Goal: Task Accomplishment & Management: Manage account settings

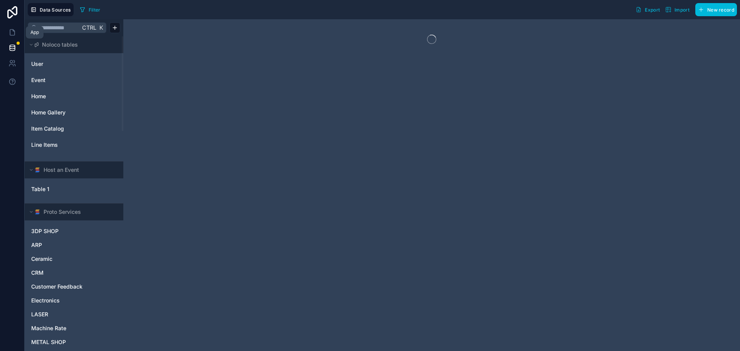
click at [6, 33] on link at bounding box center [12, 32] width 24 height 15
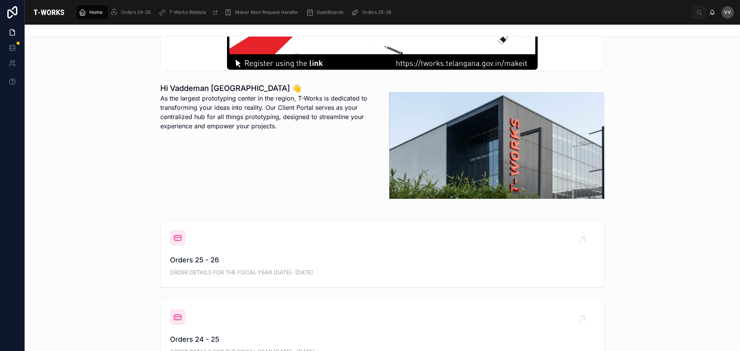
scroll to position [193, 0]
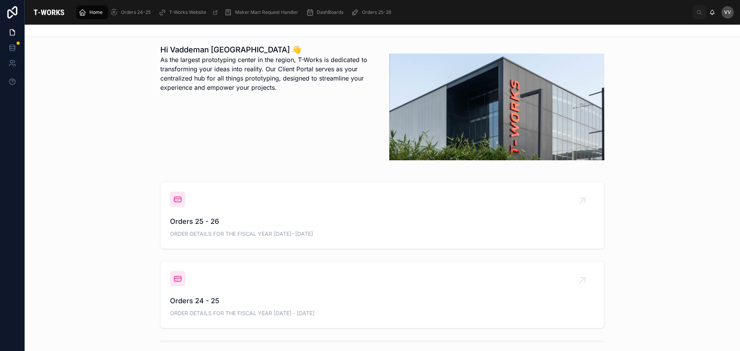
click at [196, 300] on span "Orders 24 - 25" at bounding box center [382, 301] width 425 height 11
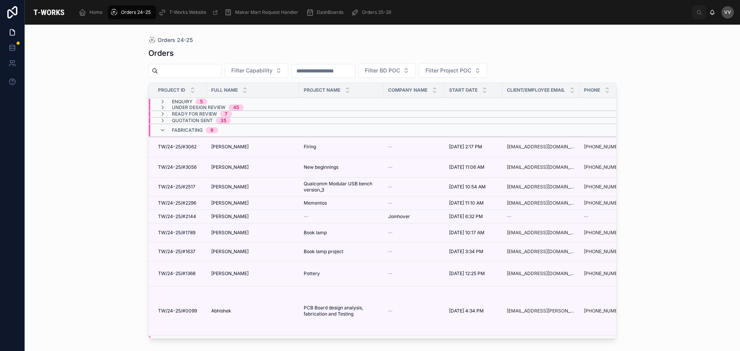
click at [164, 130] on icon at bounding box center [163, 130] width 6 height 6
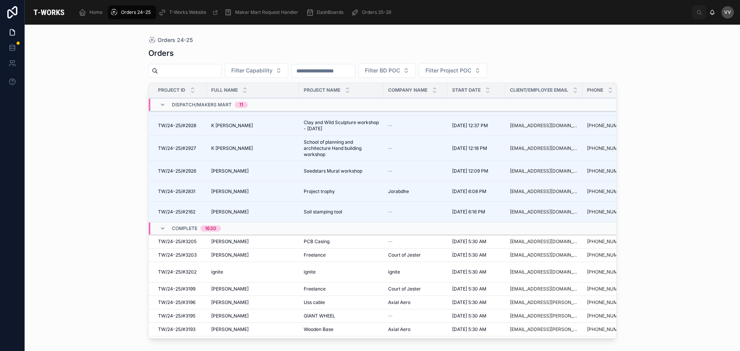
scroll to position [154, 0]
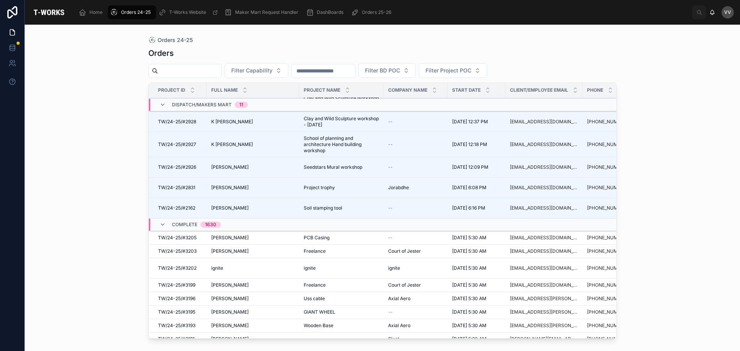
click at [233, 206] on span "[PERSON_NAME]" at bounding box center [229, 208] width 37 height 6
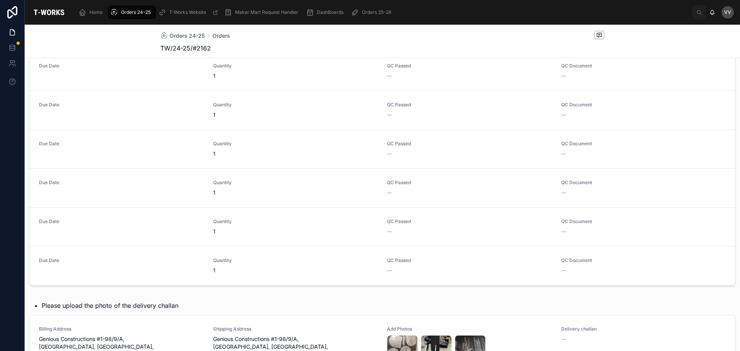
scroll to position [347, 0]
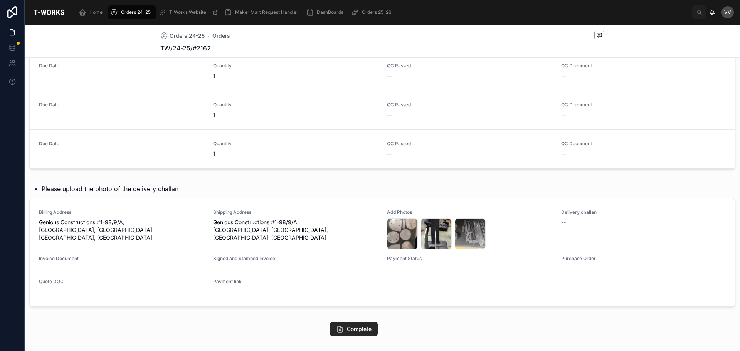
click at [0, 0] on span "Add Files" at bounding box center [0, 0] width 0 height 0
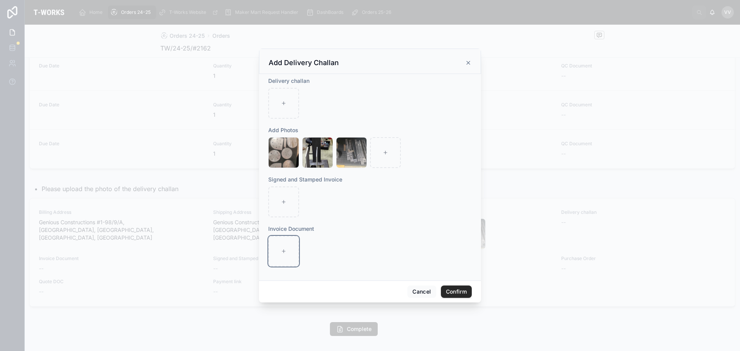
click at [283, 251] on icon at bounding box center [283, 251] width 5 height 5
click at [284, 248] on div at bounding box center [283, 251] width 31 height 31
type input "**********"
click at [457, 290] on button "Confirm" at bounding box center [456, 292] width 31 height 12
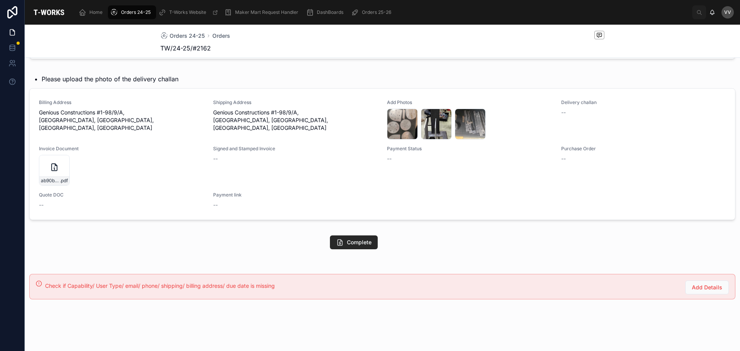
scroll to position [458, 0]
click at [351, 242] on span "Complete" at bounding box center [359, 242] width 25 height 8
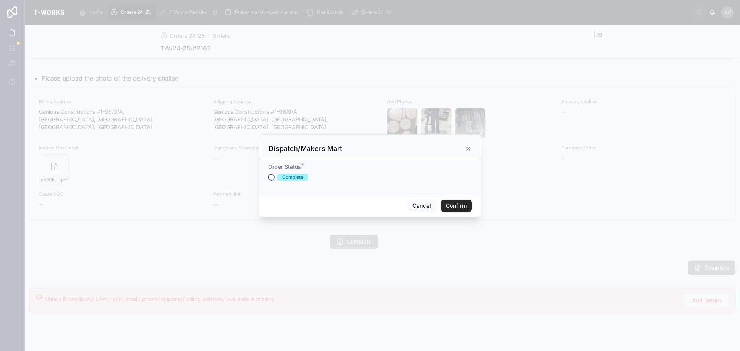
click at [270, 179] on button "Complete" at bounding box center [271, 177] width 6 height 6
click at [454, 203] on button "Confirm" at bounding box center [456, 206] width 31 height 12
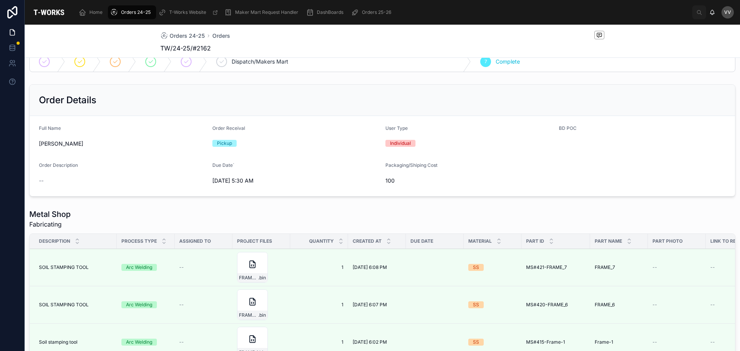
scroll to position [0, 0]
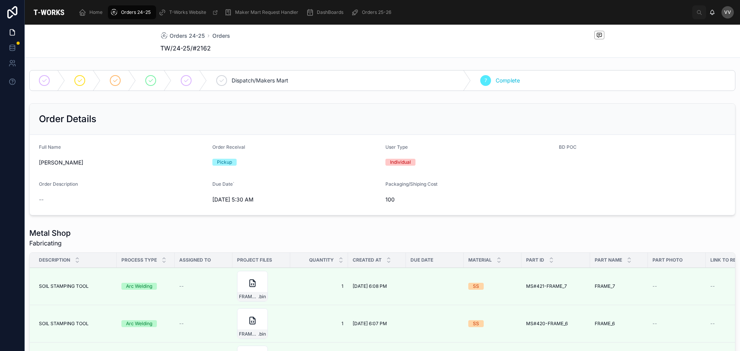
click at [180, 32] on span "Orders 24-25" at bounding box center [187, 36] width 35 height 8
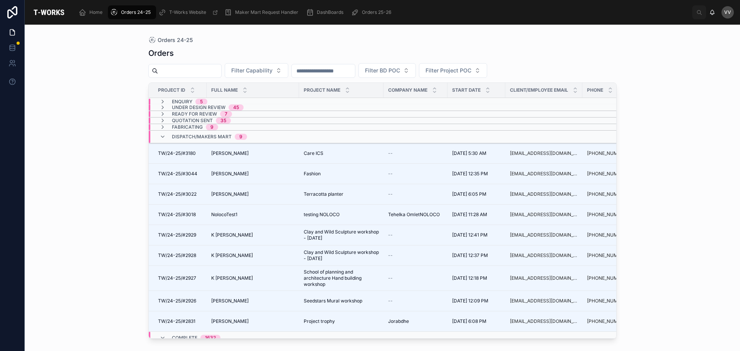
click at [162, 134] on icon at bounding box center [163, 137] width 6 height 6
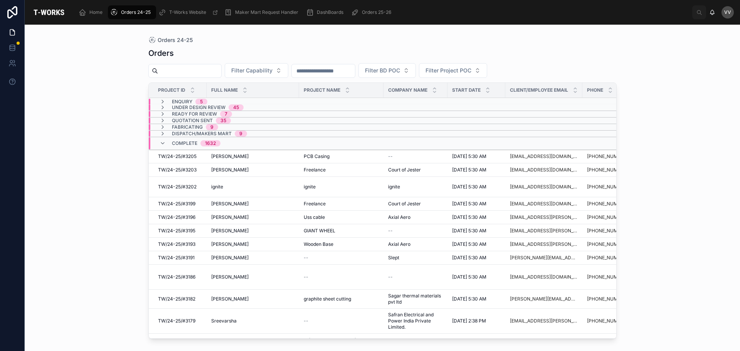
click at [163, 142] on icon at bounding box center [163, 143] width 6 height 6
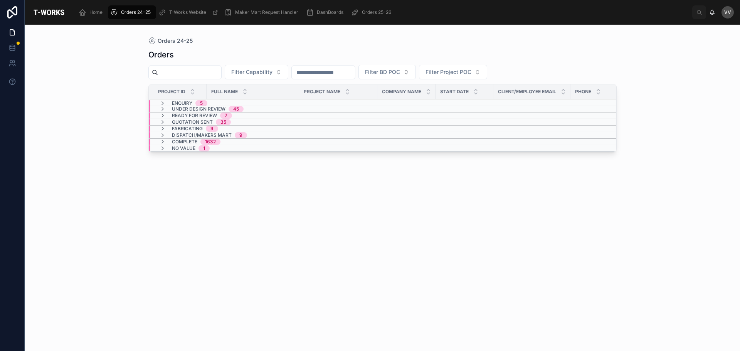
click at [163, 135] on icon at bounding box center [163, 135] width 6 height 6
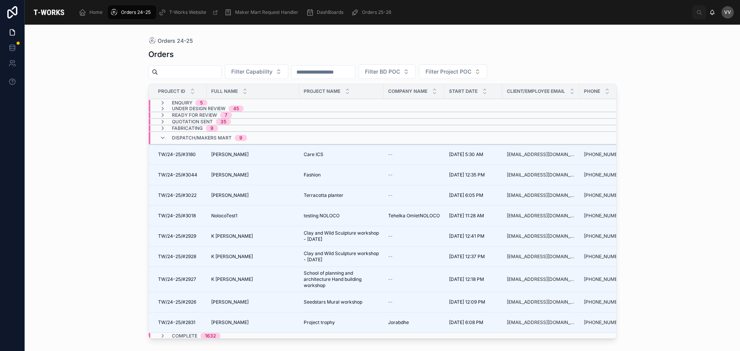
scroll to position [14, 0]
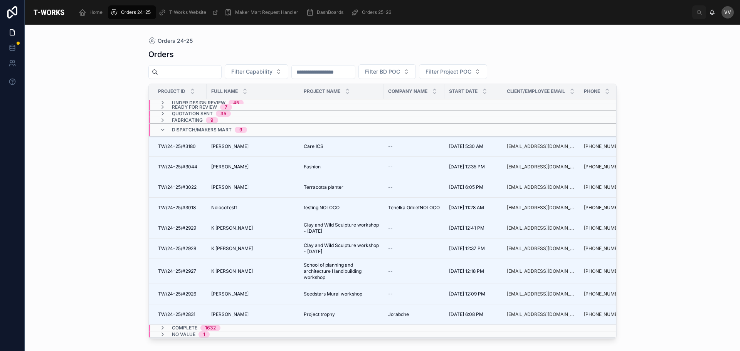
click at [94, 155] on div "Orders 24-25 Orders Filter Capability Filter BD POC Filter Project POC Project …" at bounding box center [383, 188] width 716 height 327
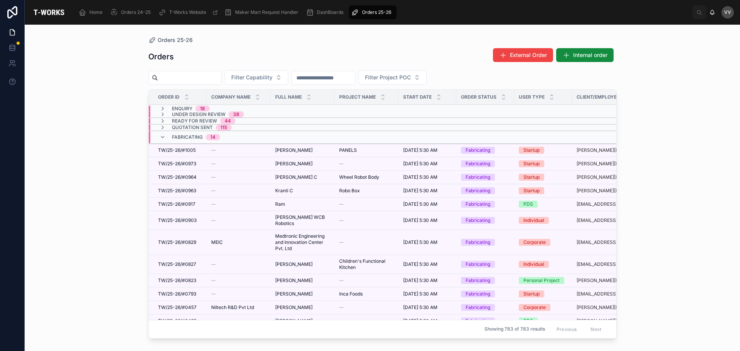
click at [165, 134] on div "Fabricating 14" at bounding box center [190, 137] width 61 height 12
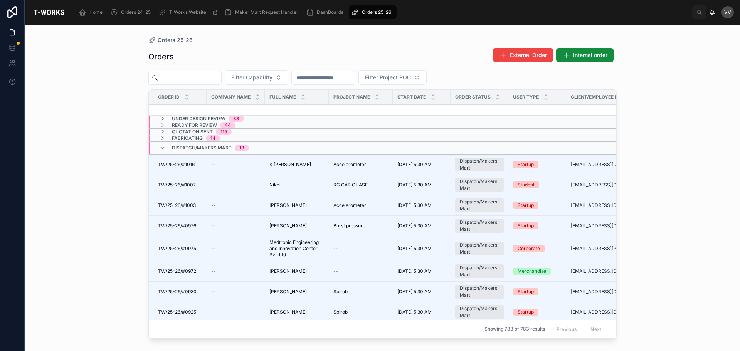
scroll to position [201, 0]
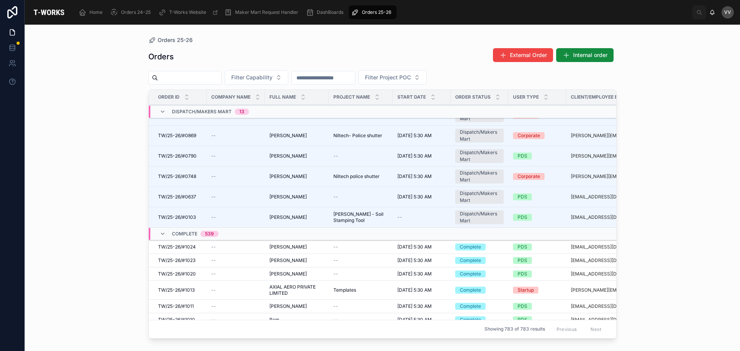
click at [288, 216] on span "[PERSON_NAME]" at bounding box center [288, 217] width 37 height 6
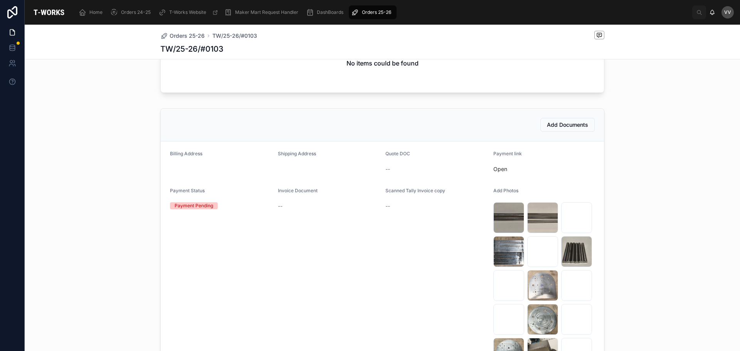
scroll to position [424, 0]
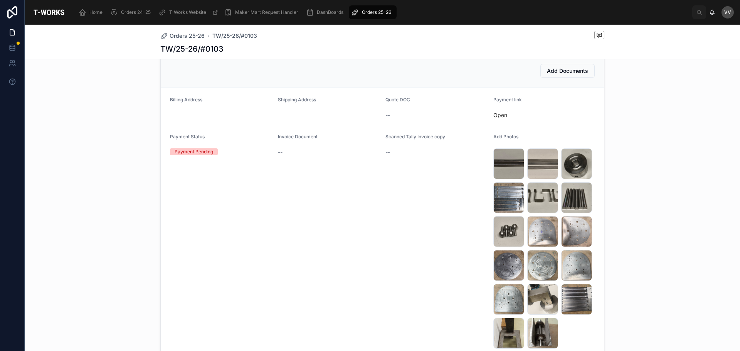
click at [566, 72] on span "Add Documents" at bounding box center [567, 71] width 41 height 8
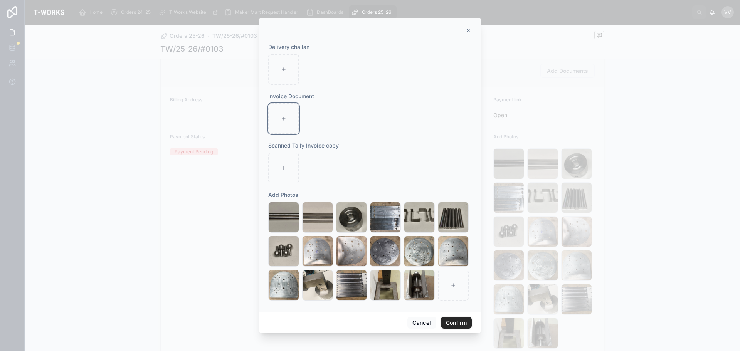
click at [282, 118] on icon at bounding box center [283, 118] width 5 height 5
type input "**********"
click at [463, 324] on button "Confirm" at bounding box center [456, 323] width 31 height 12
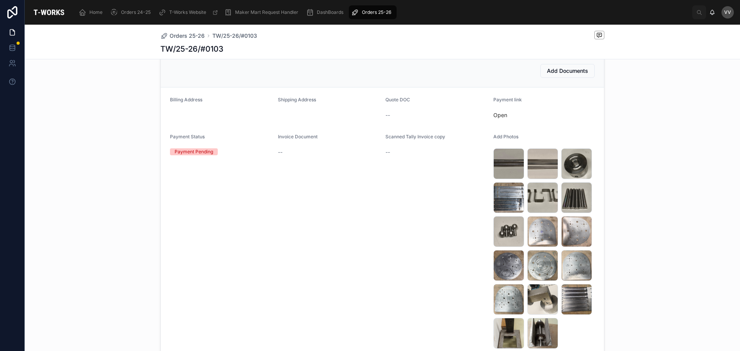
scroll to position [576, 0]
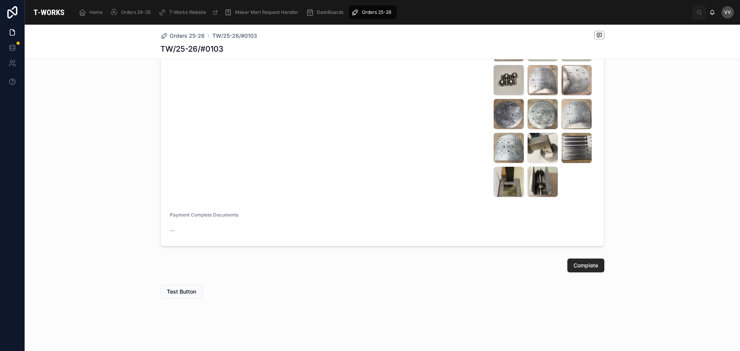
click at [586, 268] on span "Complete" at bounding box center [586, 266] width 25 height 8
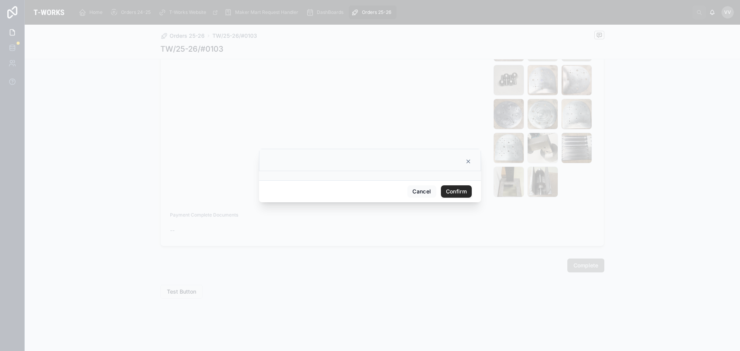
click at [461, 188] on button "Confirm" at bounding box center [456, 191] width 31 height 12
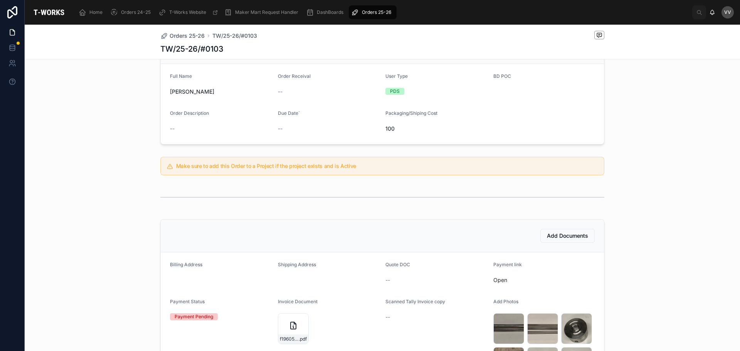
scroll to position [0, 0]
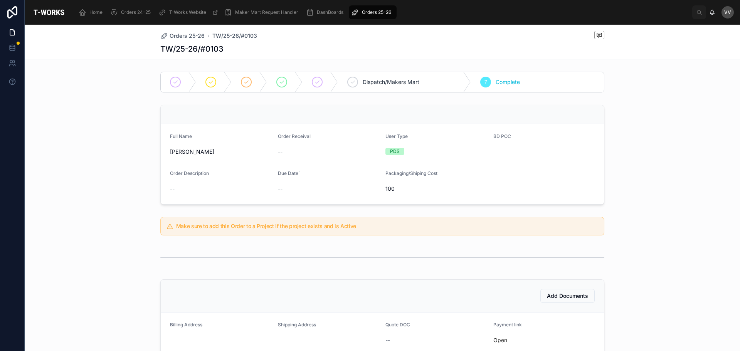
click at [184, 34] on span "Orders 25-26" at bounding box center [187, 36] width 35 height 8
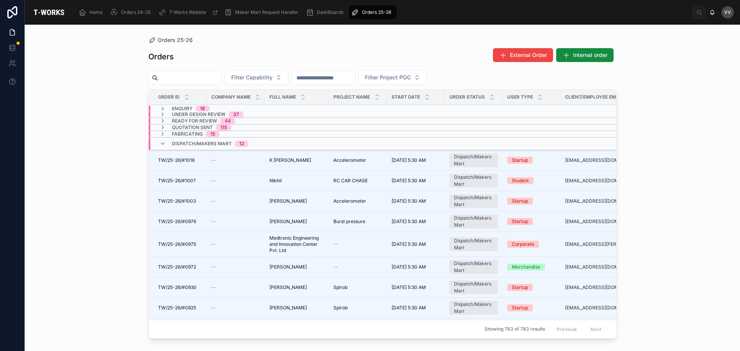
click at [290, 162] on span "K Avinash Reddy" at bounding box center [291, 160] width 42 height 6
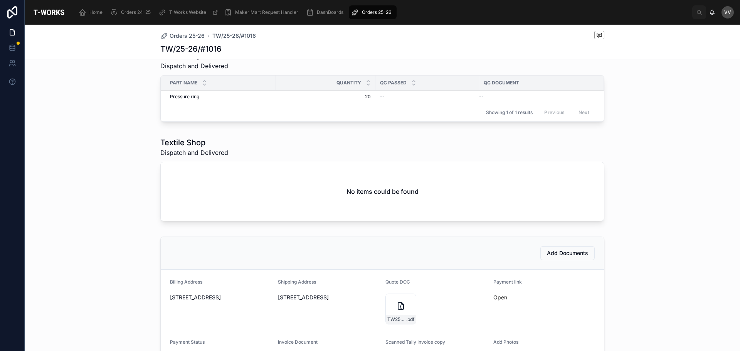
scroll to position [309, 0]
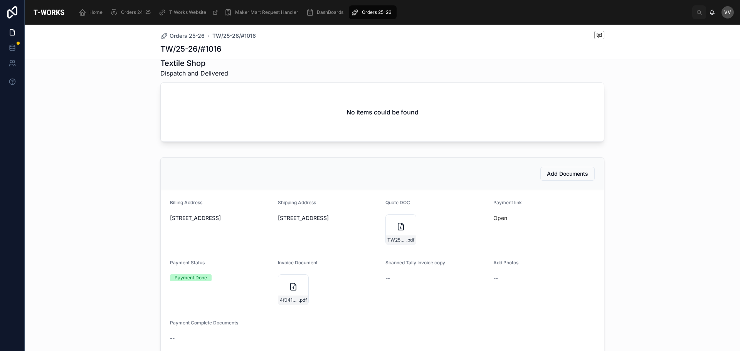
click at [187, 39] on span "Orders 25-26" at bounding box center [187, 36] width 35 height 8
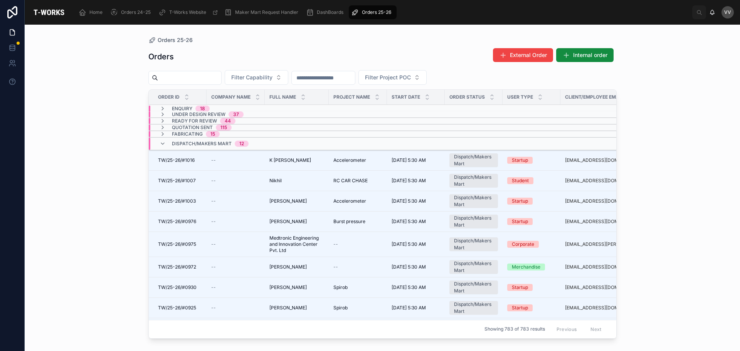
click at [278, 181] on span "Nikhil" at bounding box center [276, 181] width 12 height 6
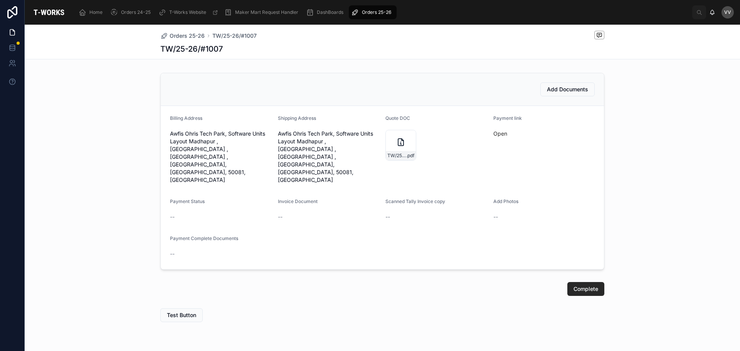
scroll to position [207, 0]
click at [499, 132] on link "Open" at bounding box center [501, 133] width 14 height 7
click at [388, 142] on div "TW/25-26/#1007 .pdf" at bounding box center [401, 145] width 31 height 31
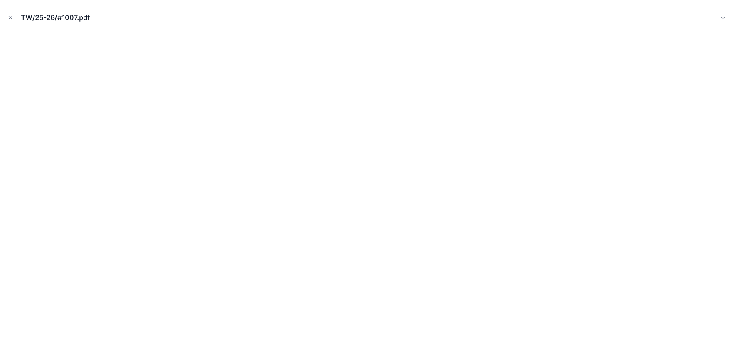
click at [11, 16] on icon "Close modal" at bounding box center [10, 17] width 5 height 5
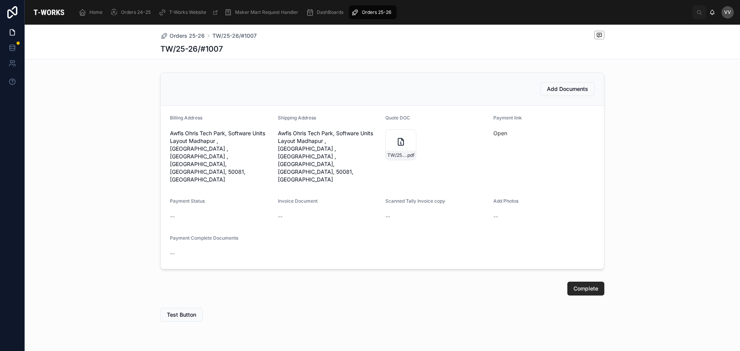
click at [556, 89] on span "Add Documents" at bounding box center [567, 89] width 41 height 8
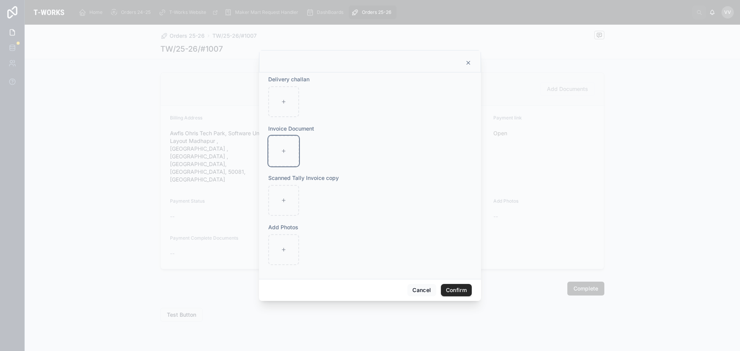
click at [282, 148] on div at bounding box center [283, 151] width 31 height 31
type input "**********"
click at [459, 293] on button "Confirm" at bounding box center [456, 290] width 31 height 12
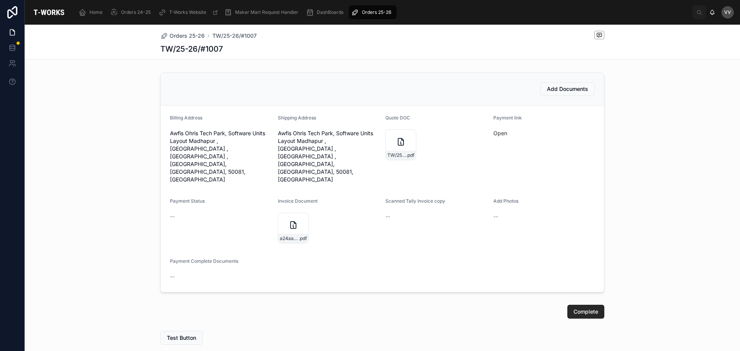
click at [587, 308] on span "Complete" at bounding box center [586, 312] width 25 height 8
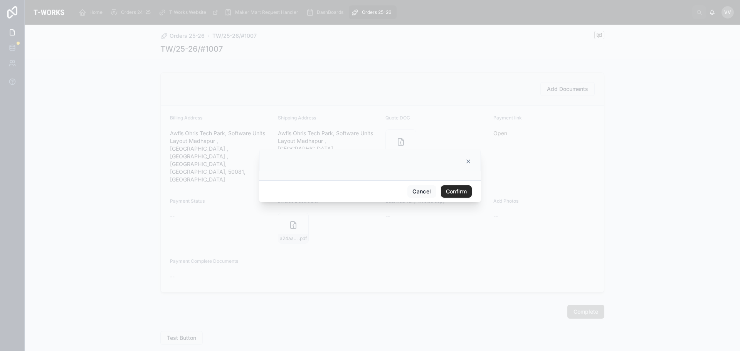
click at [457, 192] on button "Confirm" at bounding box center [456, 191] width 31 height 12
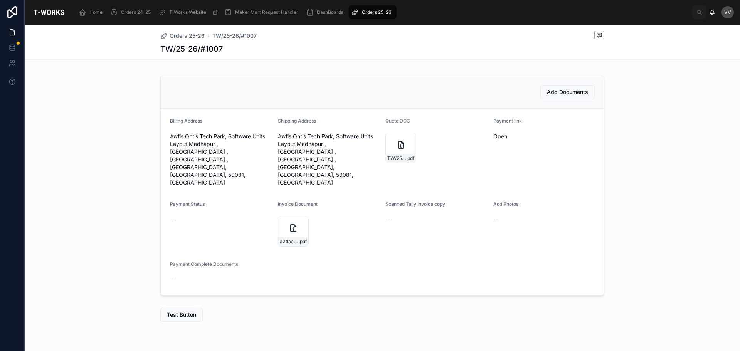
click at [181, 34] on span "Orders 25-26" at bounding box center [187, 36] width 35 height 8
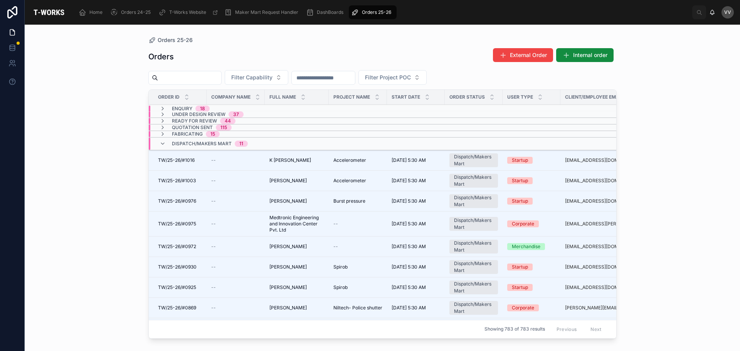
click at [192, 246] on span "TW/25-26/#0972" at bounding box center [177, 247] width 38 height 6
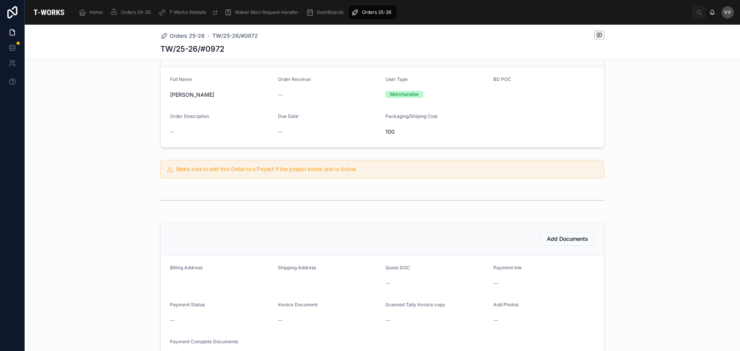
scroll to position [184, 0]
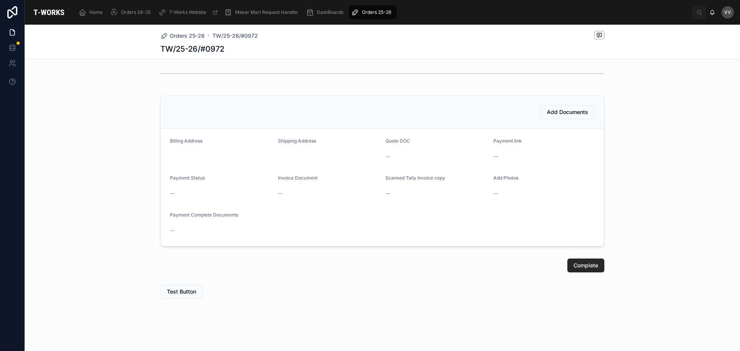
click at [595, 270] on button "Complete" at bounding box center [586, 266] width 37 height 14
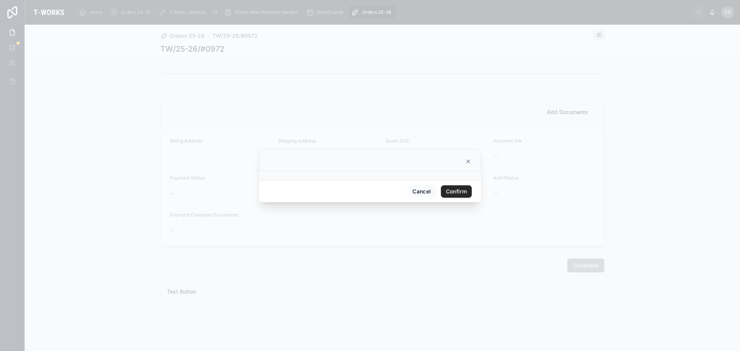
click at [454, 269] on div at bounding box center [370, 175] width 740 height 351
click at [457, 193] on button "Confirm" at bounding box center [456, 191] width 31 height 12
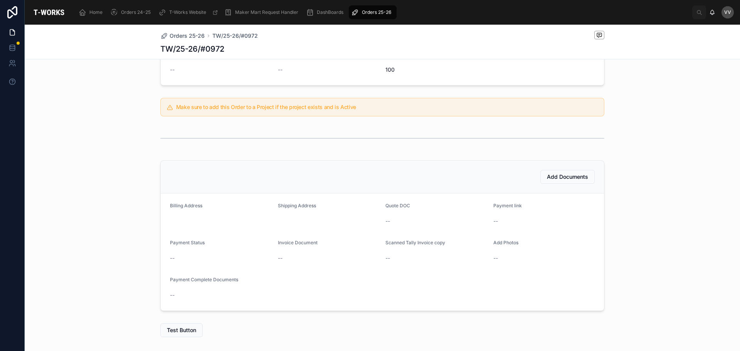
scroll to position [158, 0]
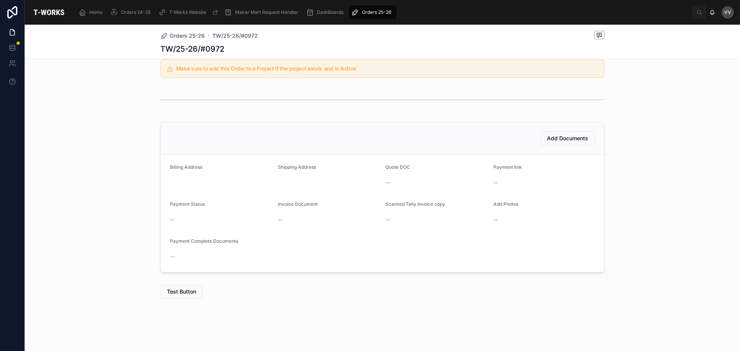
click at [191, 38] on span "Orders 25-26" at bounding box center [187, 36] width 35 height 8
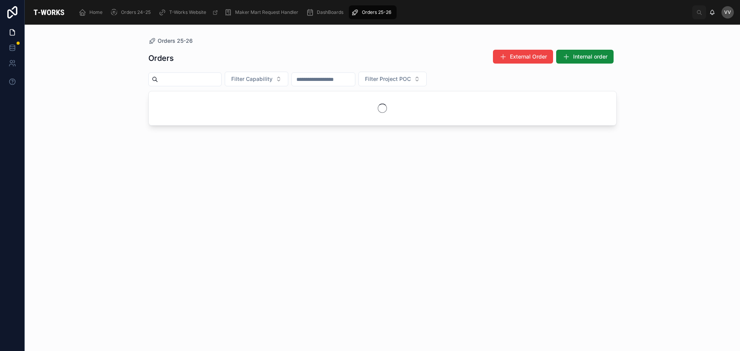
click at [168, 40] on span "Orders 25-26" at bounding box center [175, 41] width 35 height 8
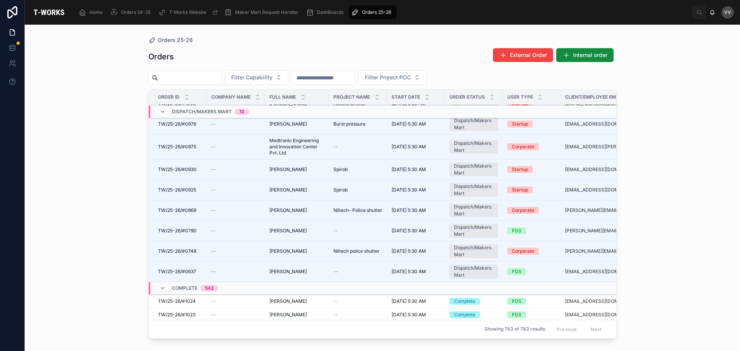
scroll to position [116, 0]
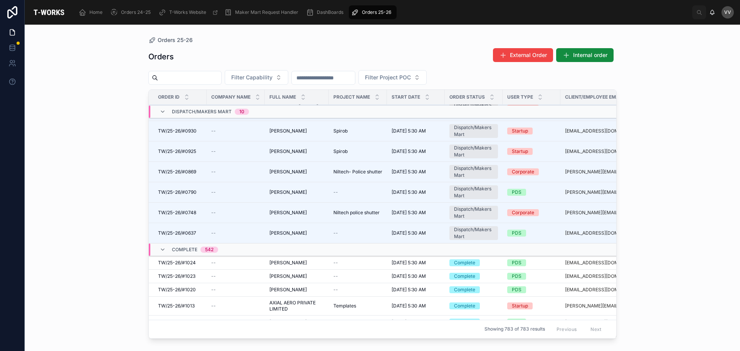
click at [286, 234] on span "Vemula haygriva" at bounding box center [288, 233] width 37 height 6
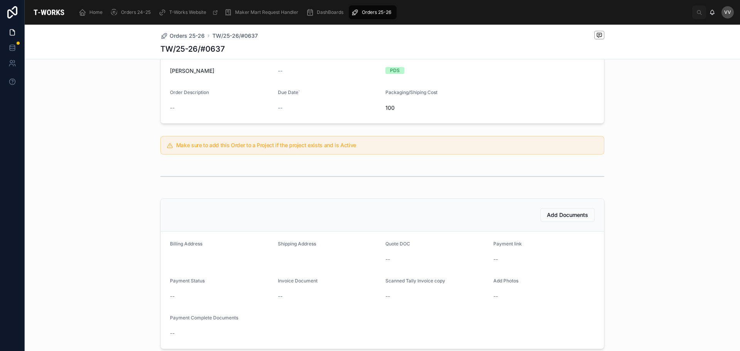
scroll to position [184, 0]
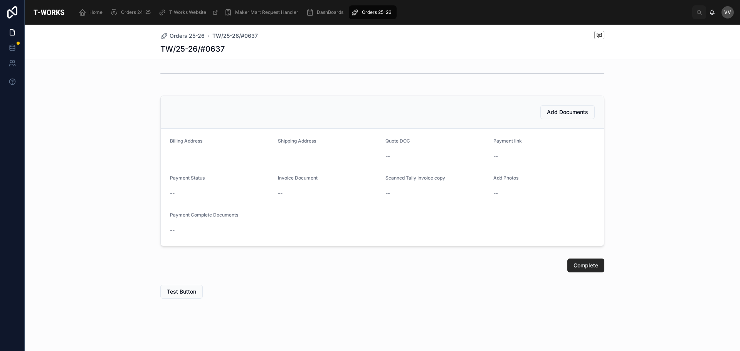
click at [578, 261] on button "Complete" at bounding box center [586, 266] width 37 height 14
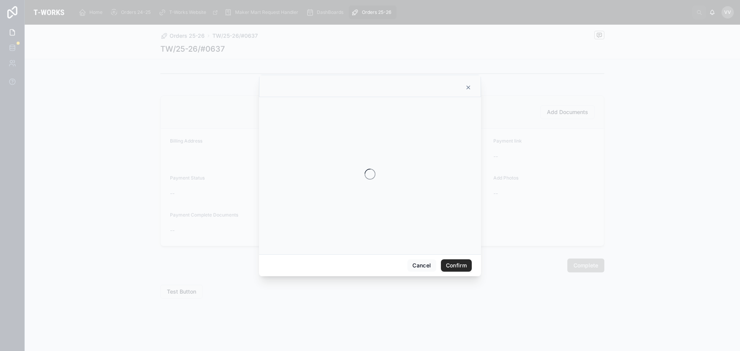
click at [460, 263] on button "Confirm" at bounding box center [456, 266] width 31 height 12
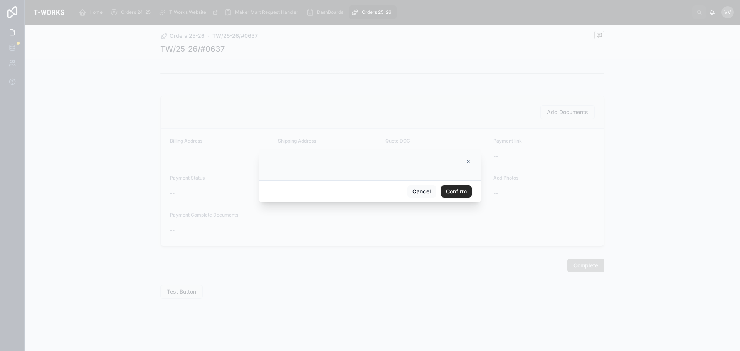
click at [458, 193] on button "Confirm" at bounding box center [456, 191] width 31 height 12
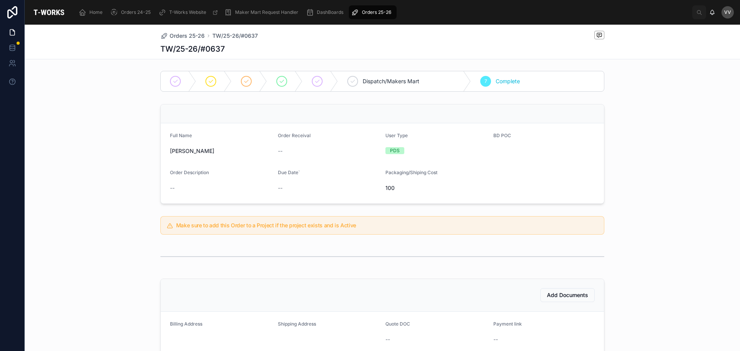
scroll to position [0, 0]
click at [194, 34] on span "Orders 25-26" at bounding box center [187, 36] width 35 height 8
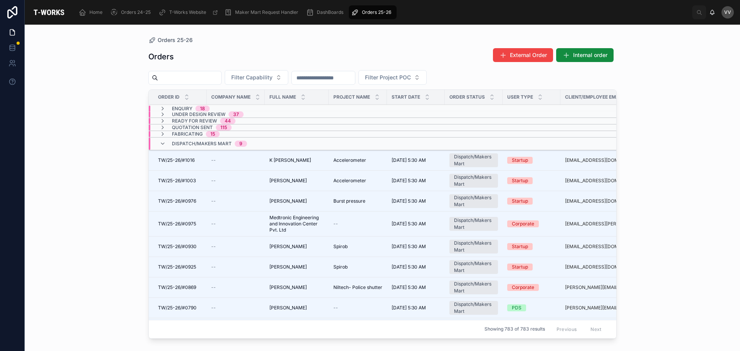
click at [231, 286] on div "--" at bounding box center [235, 288] width 49 height 6
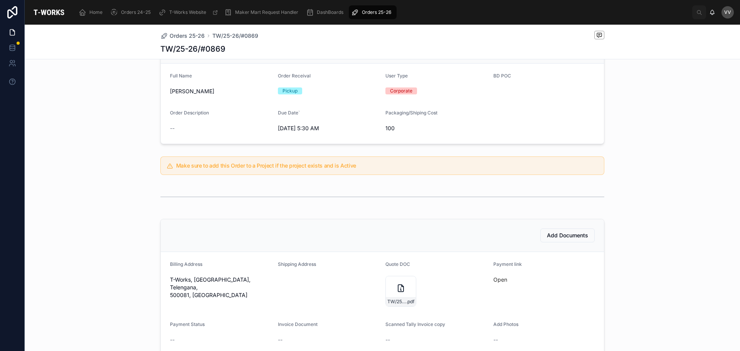
scroll to position [154, 0]
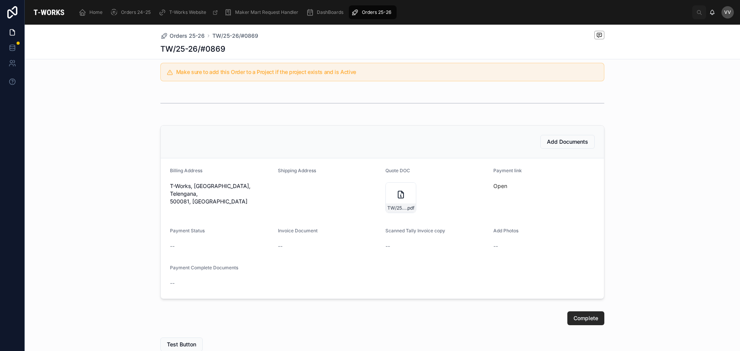
click at [396, 190] on div "TW/25-26/#0869 .pdf" at bounding box center [401, 197] width 31 height 31
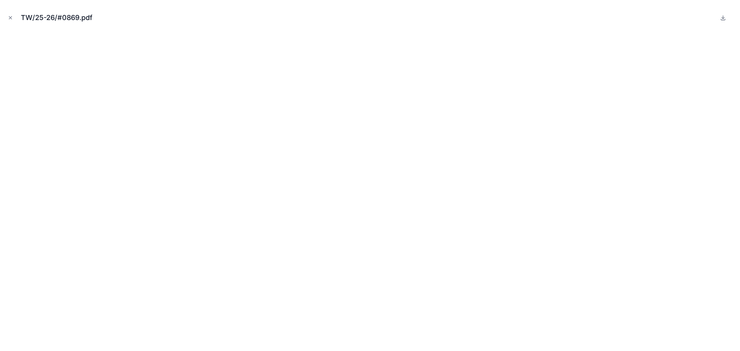
click at [8, 18] on icon "Close modal" at bounding box center [10, 17] width 5 height 5
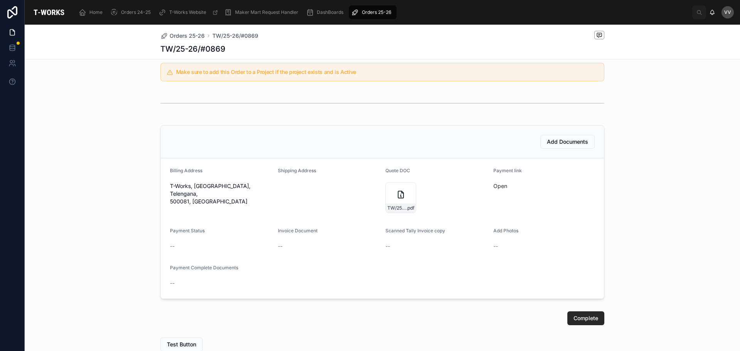
click at [497, 184] on link "Open" at bounding box center [501, 186] width 14 height 7
click at [388, 194] on div "TW/25-26/#0869 .pdf" at bounding box center [401, 197] width 31 height 31
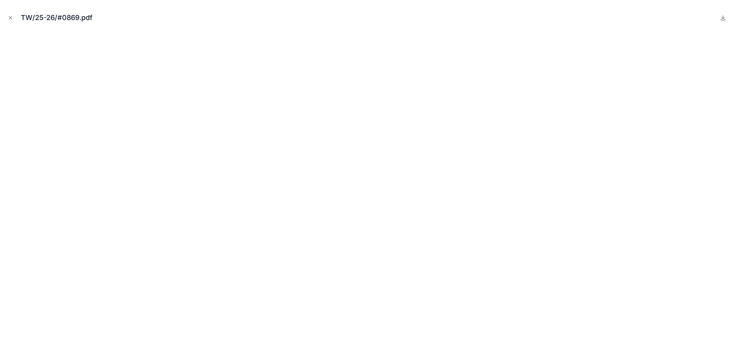
click at [11, 15] on icon "Close modal" at bounding box center [10, 17] width 5 height 5
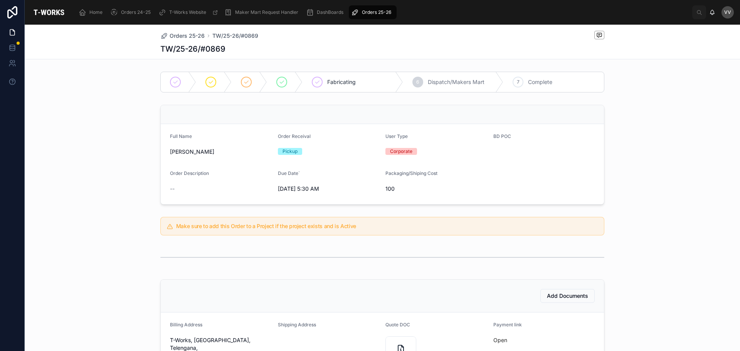
click at [187, 34] on span "Orders 25-26" at bounding box center [187, 36] width 35 height 8
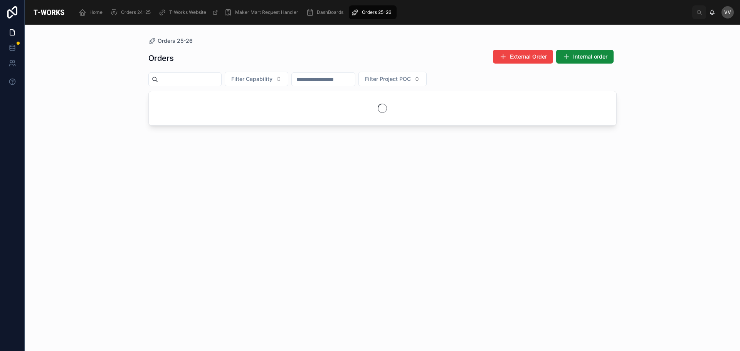
click at [288, 79] on button "Filter Capability" at bounding box center [257, 79] width 64 height 15
click at [242, 207] on div "Textile" at bounding box center [275, 209] width 107 height 12
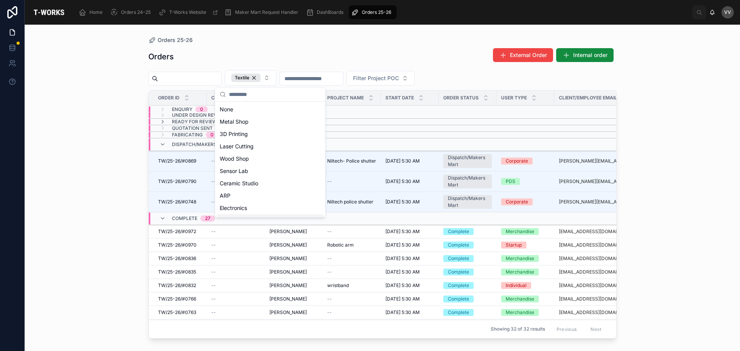
click at [67, 198] on div "Orders 25-26 Orders External Order Internal order Textile Filter Project POC Or…" at bounding box center [383, 188] width 716 height 327
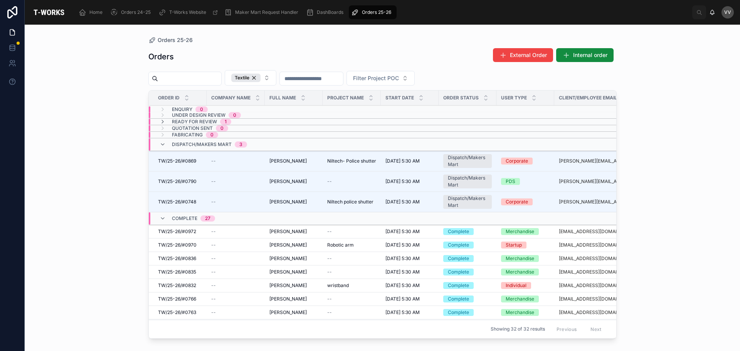
click at [346, 203] on span "Niltech police shutter" at bounding box center [350, 202] width 46 height 6
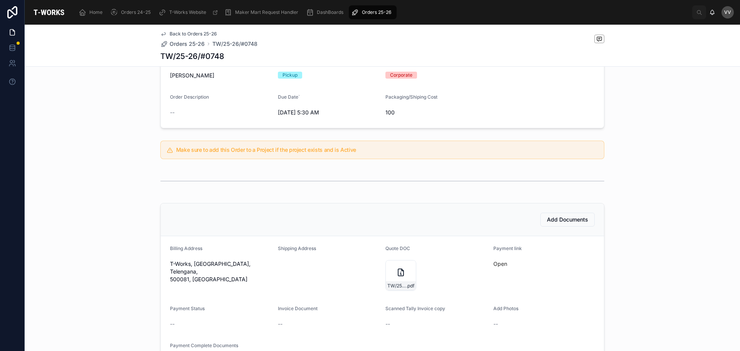
scroll to position [193, 0]
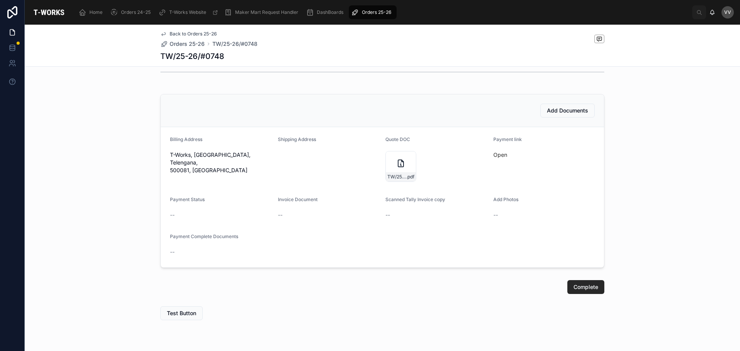
click at [496, 155] on link "Open" at bounding box center [501, 155] width 14 height 7
click at [229, 56] on div "TW/25-26/#0748" at bounding box center [382, 56] width 444 height 11
drag, startPoint x: 226, startPoint y: 56, endPoint x: 202, endPoint y: 55, distance: 24.3
click at [202, 55] on div "TW/25-26/#0748" at bounding box center [382, 56] width 444 height 11
click at [137, 95] on div "Add Documents Billing Address T-Works, Hyderabad, Telengana, 500081, India Ship…" at bounding box center [383, 181] width 716 height 180
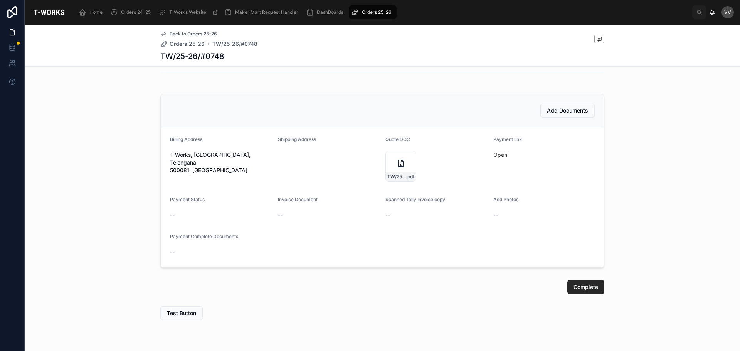
click at [135, 11] on span "Orders 24-25" at bounding box center [136, 12] width 30 height 6
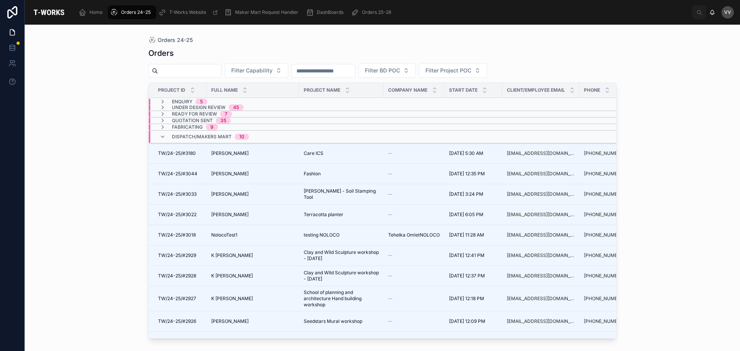
click at [219, 72] on input "text" at bounding box center [189, 71] width 63 height 11
type input "****"
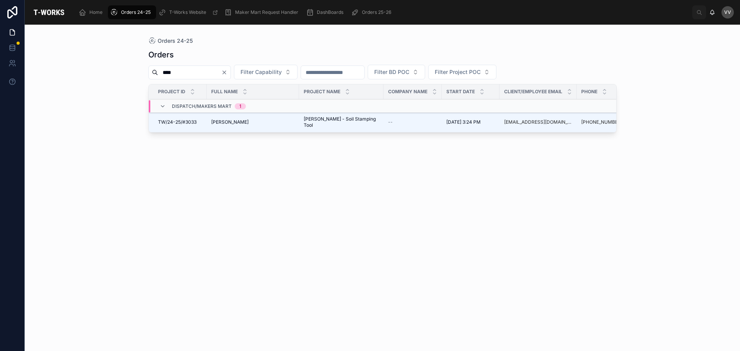
click at [180, 123] on span "TW/24-25/#3033" at bounding box center [177, 122] width 39 height 6
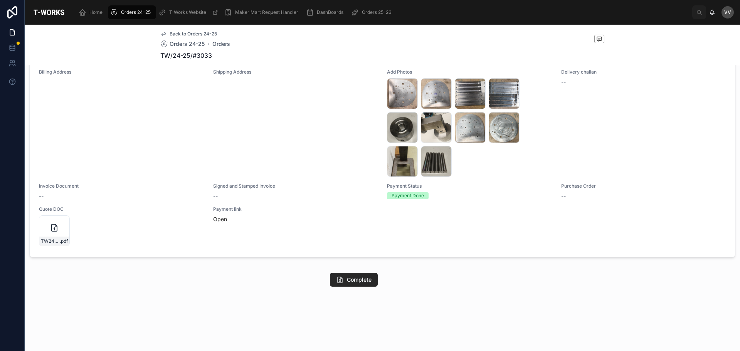
scroll to position [495, 0]
click at [355, 280] on span "Complete" at bounding box center [359, 280] width 25 height 8
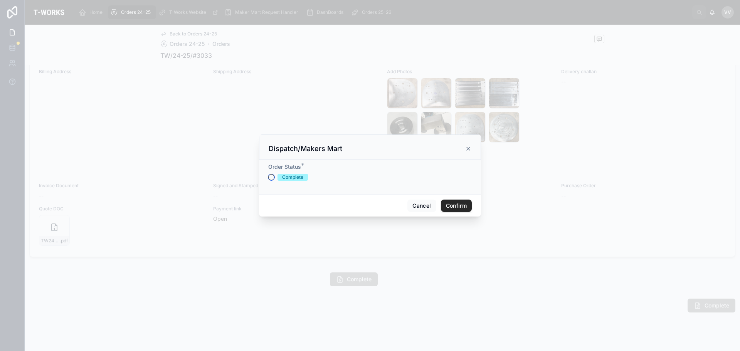
click at [269, 176] on button "Complete" at bounding box center [271, 177] width 6 height 6
click at [462, 207] on button "Confirm" at bounding box center [456, 206] width 31 height 12
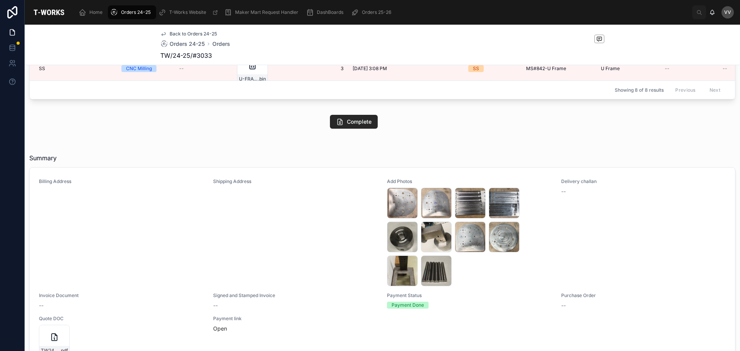
scroll to position [457, 0]
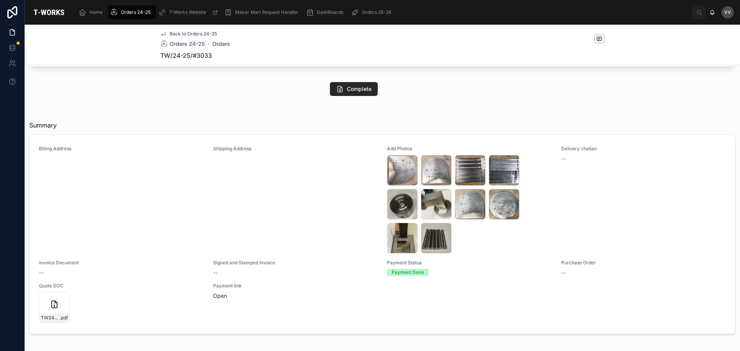
click at [386, 10] on span "Orders 25-26" at bounding box center [376, 12] width 29 height 6
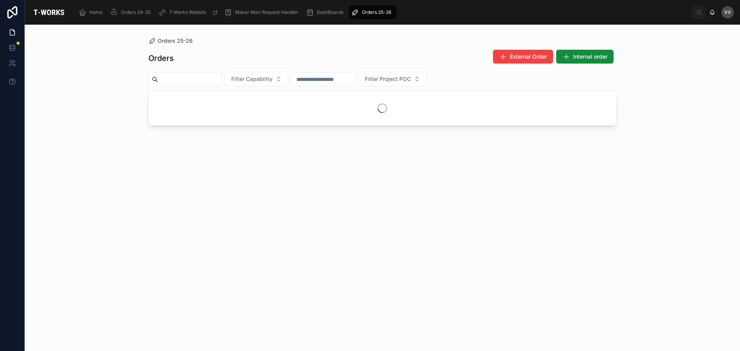
click at [195, 81] on input "text" at bounding box center [189, 79] width 63 height 11
click at [209, 81] on input "text" at bounding box center [189, 79] width 63 height 11
click at [273, 83] on span "Filter Capability" at bounding box center [251, 79] width 41 height 8
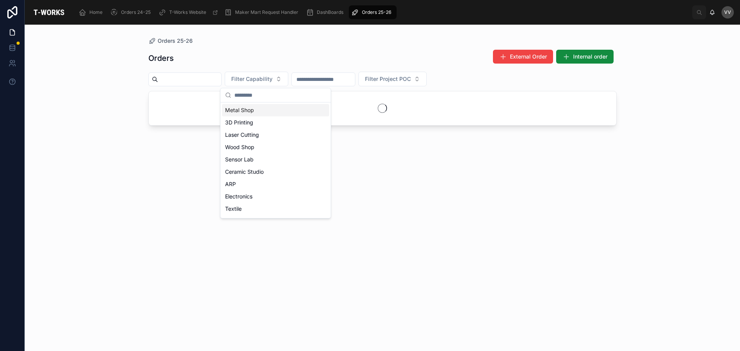
click at [259, 111] on div "Metal Shop" at bounding box center [275, 110] width 107 height 12
click at [141, 229] on div "Orders 25-26 Orders External Order Internal order Metal Shop Filter Project POC" at bounding box center [382, 183] width 493 height 317
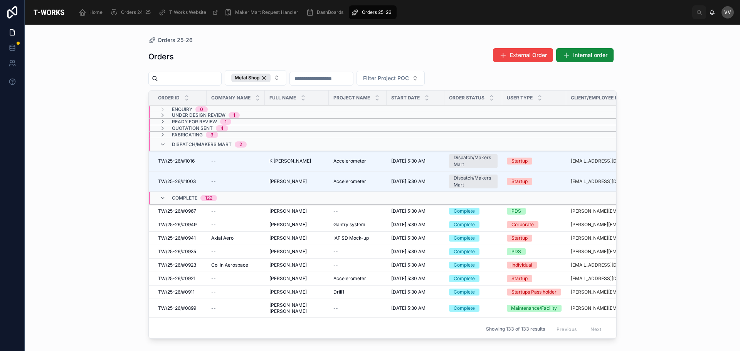
click at [217, 77] on input "text" at bounding box center [189, 78] width 63 height 11
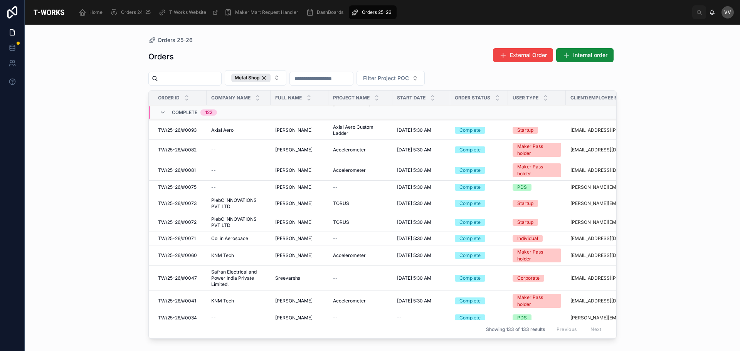
scroll to position [1828, 0]
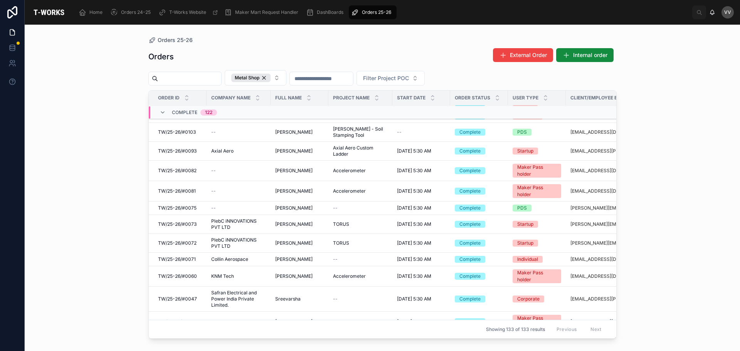
click at [94, 213] on div "Orders 25-26 Orders External Order Internal order Metal Shop Filter Project POC…" at bounding box center [383, 188] width 716 height 327
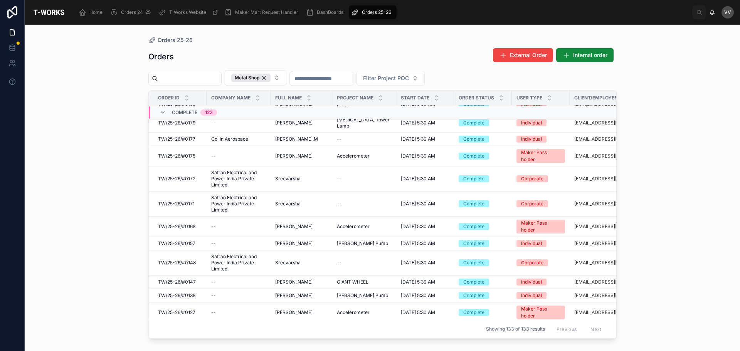
scroll to position [1673, 0]
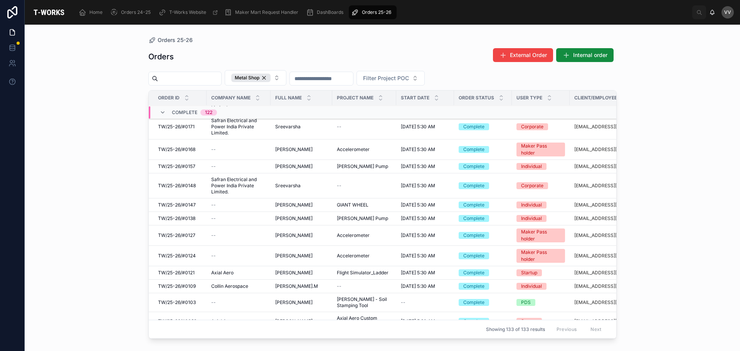
click at [233, 300] on div "--" at bounding box center [238, 303] width 55 height 6
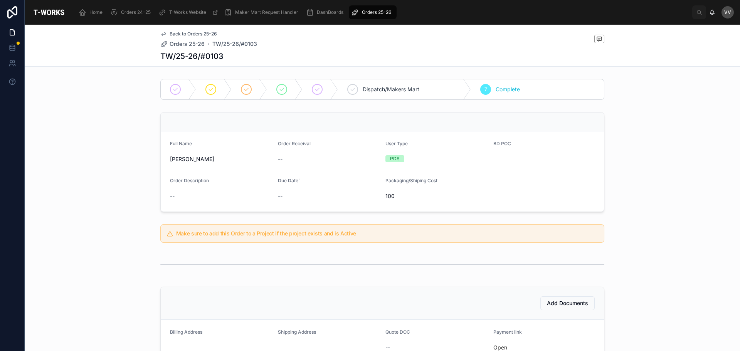
click at [174, 42] on span "Orders 25-26" at bounding box center [187, 44] width 35 height 8
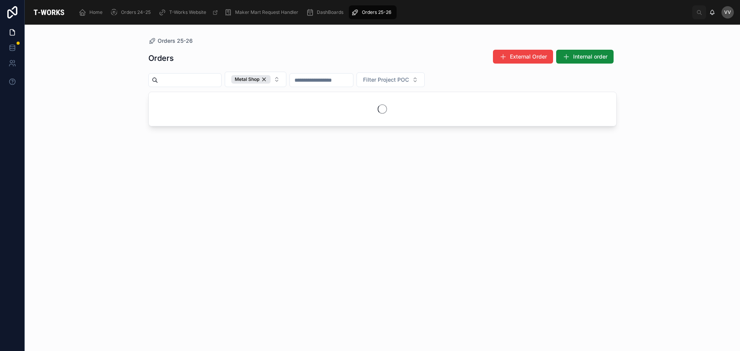
click at [271, 79] on div "Metal Shop" at bounding box center [250, 79] width 39 height 8
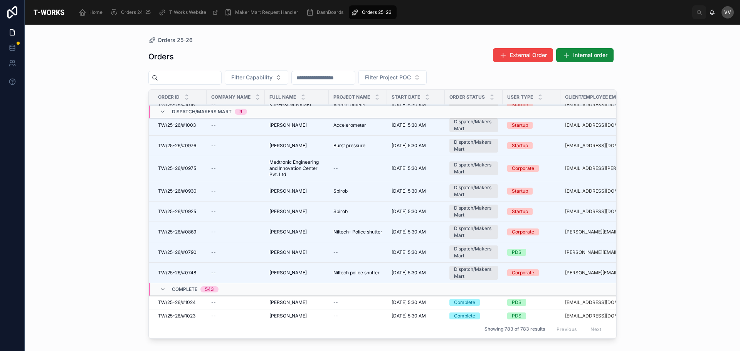
scroll to position [116, 0]
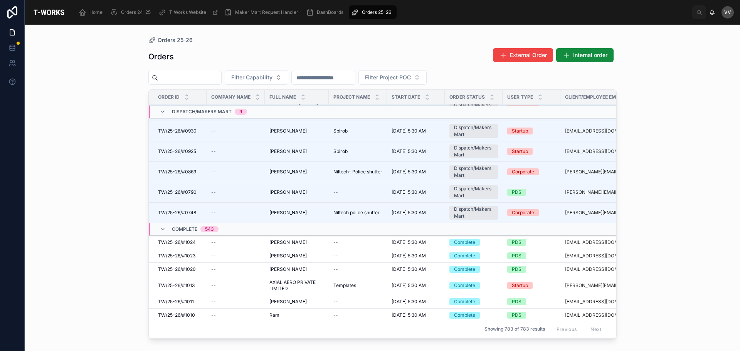
click at [175, 212] on span "TW/25-26/#0748" at bounding box center [177, 213] width 38 height 6
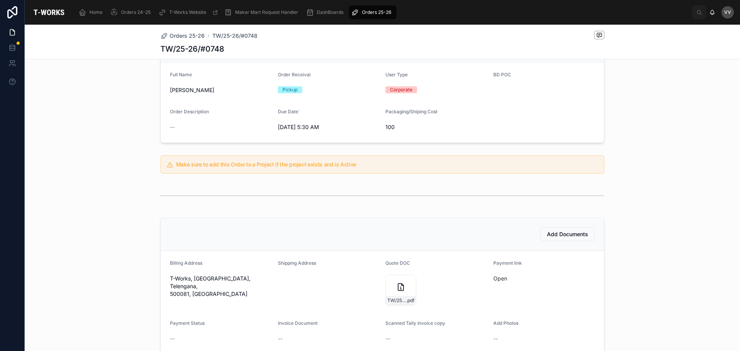
scroll to position [193, 0]
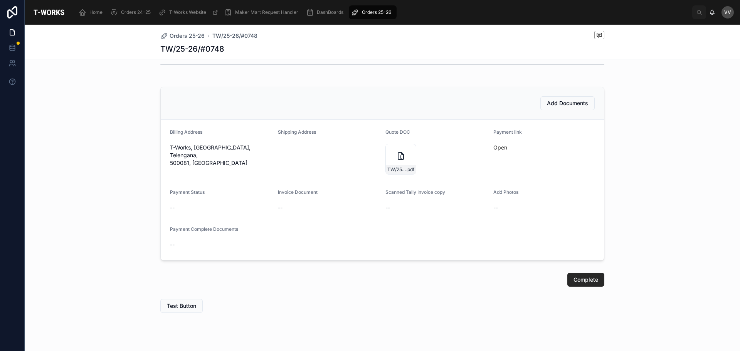
click at [556, 105] on span "Add Documents" at bounding box center [567, 103] width 41 height 8
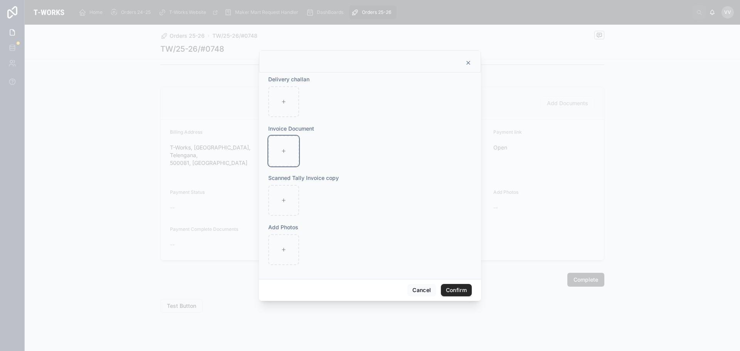
click at [280, 147] on div at bounding box center [283, 151] width 31 height 31
type input "**********"
click at [282, 247] on div at bounding box center [283, 249] width 31 height 31
type input "**********"
click at [465, 286] on button "Confirm" at bounding box center [456, 290] width 31 height 12
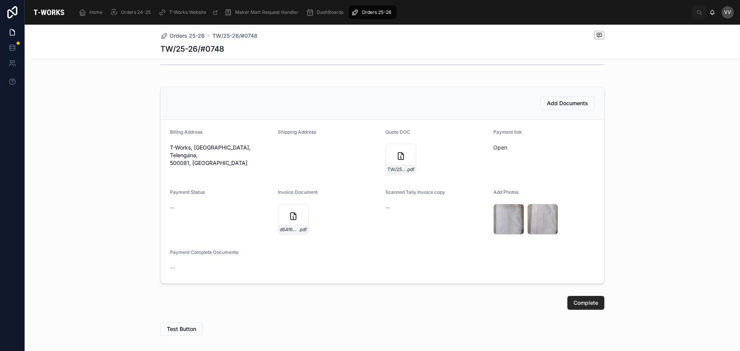
click at [396, 154] on icon at bounding box center [400, 156] width 9 height 9
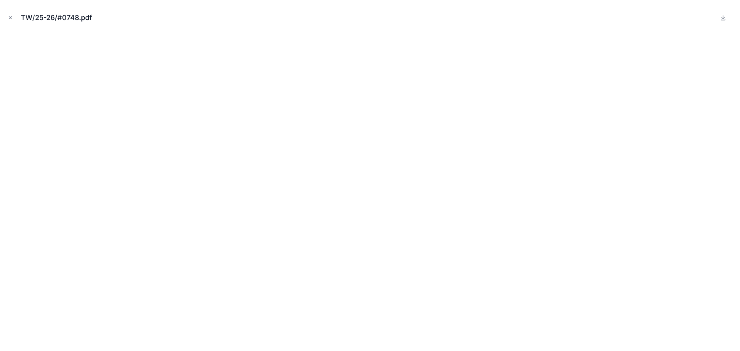
click at [8, 18] on icon "Close modal" at bounding box center [10, 17] width 5 height 5
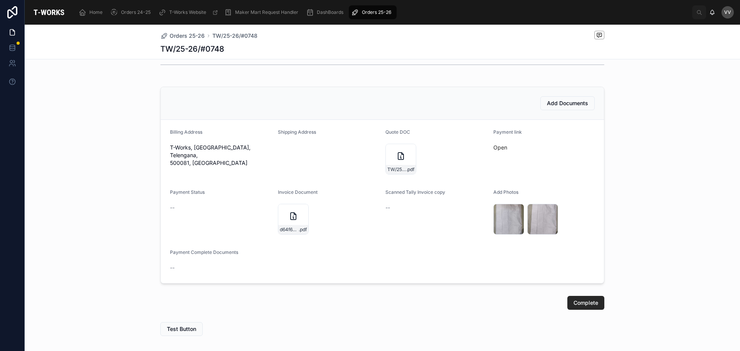
click at [585, 305] on span "Complete" at bounding box center [586, 303] width 25 height 8
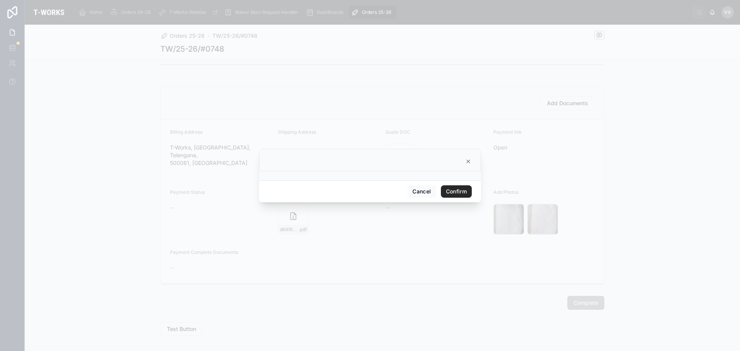
click at [458, 188] on button "Confirm" at bounding box center [456, 191] width 31 height 12
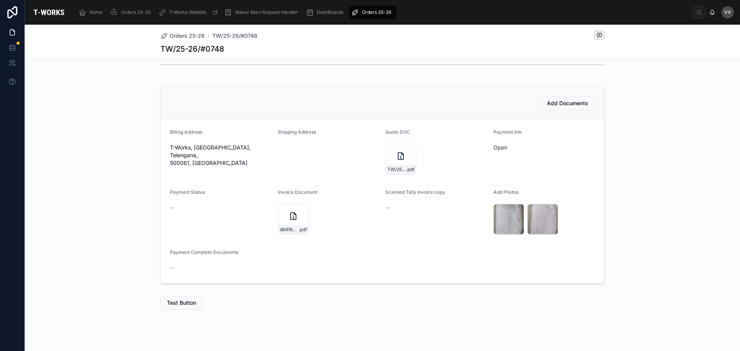
click at [178, 37] on span "Orders 25-26" at bounding box center [187, 36] width 35 height 8
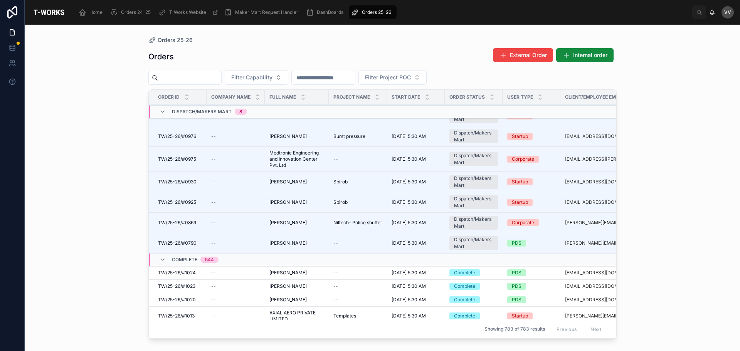
scroll to position [77, 0]
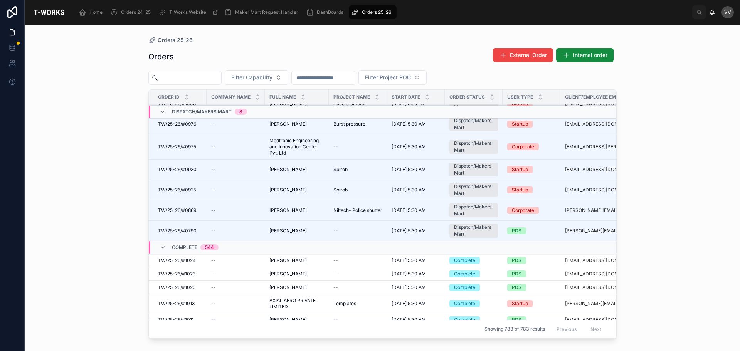
click at [273, 212] on span "Krisha Shah" at bounding box center [288, 210] width 37 height 6
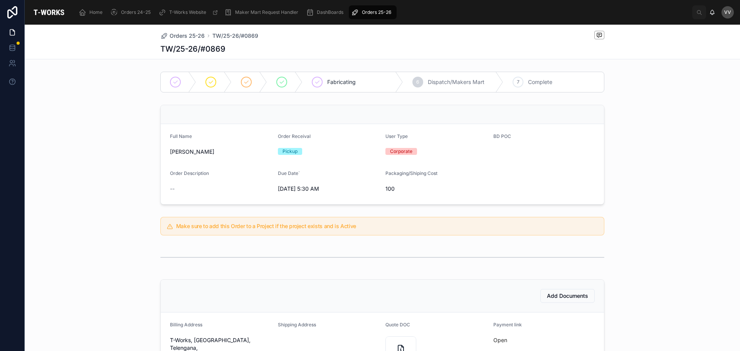
scroll to position [116, 0]
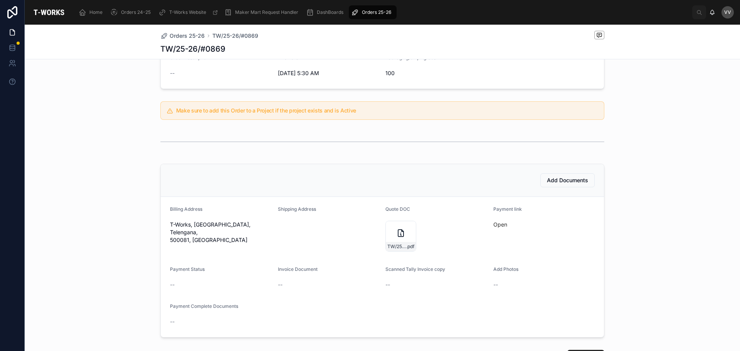
click at [400, 230] on icon at bounding box center [400, 233] width 9 height 9
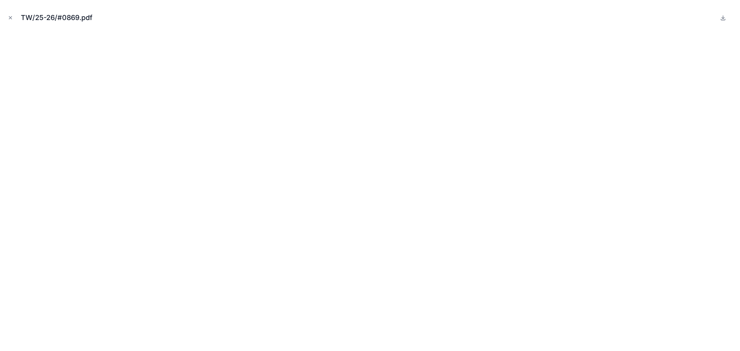
click at [11, 19] on icon "Close modal" at bounding box center [10, 17] width 5 height 5
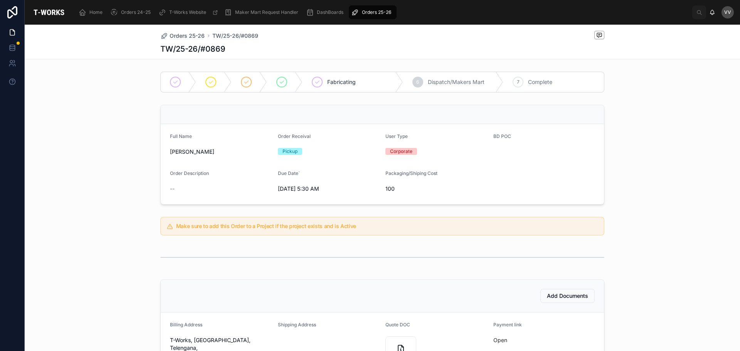
click at [188, 30] on div "Orders 25-26 TW/25-26/#0869 TW/25-26/#0869" at bounding box center [382, 42] width 444 height 34
click at [188, 35] on span "Orders 25-26" at bounding box center [187, 36] width 35 height 8
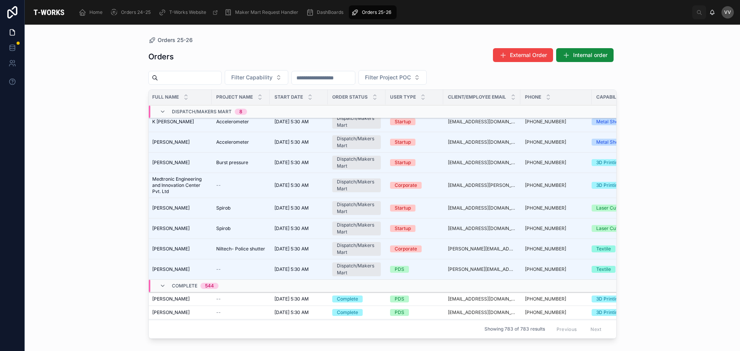
scroll to position [39, 0]
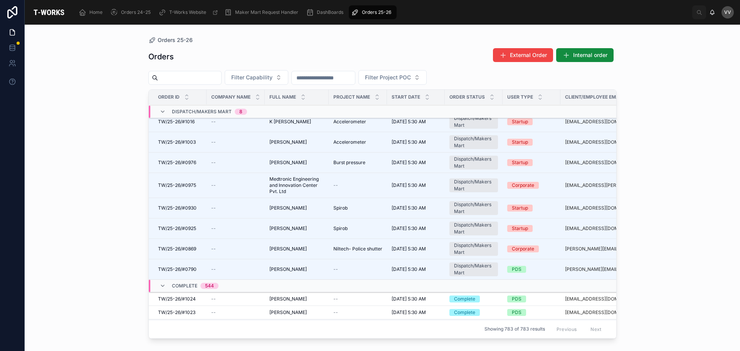
click at [181, 266] on span "TW/25-26/#0790" at bounding box center [177, 269] width 39 height 6
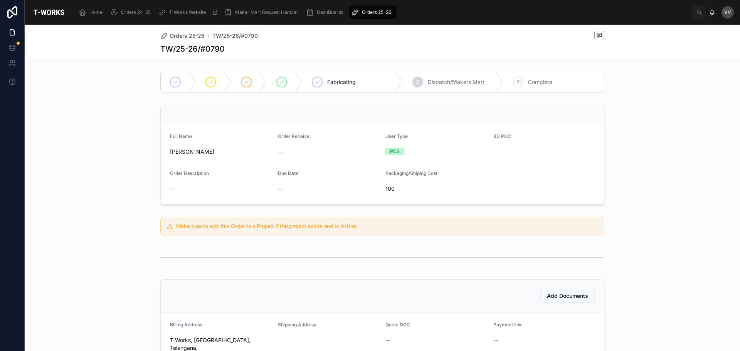
scroll to position [192, 0]
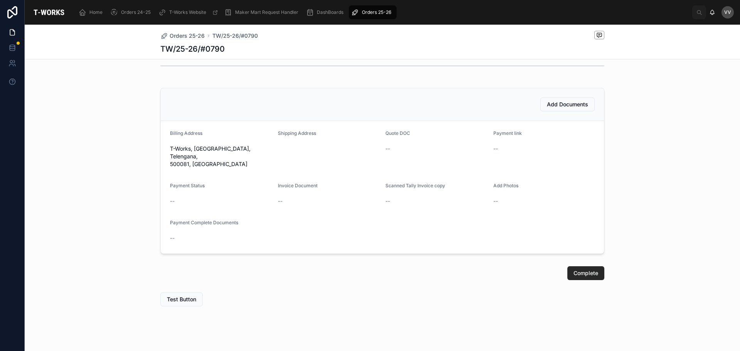
click at [589, 270] on span "Complete" at bounding box center [586, 274] width 25 height 8
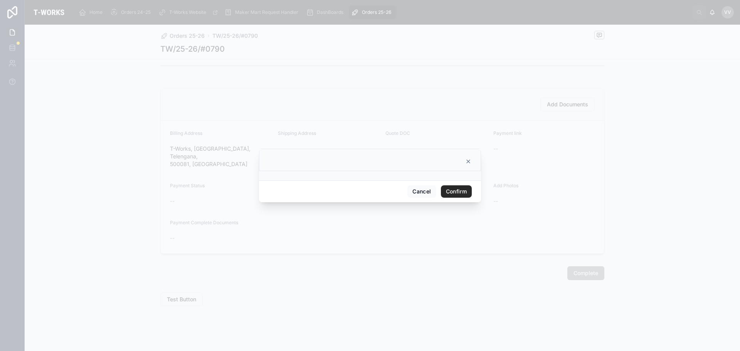
click at [462, 194] on button "Confirm" at bounding box center [456, 191] width 31 height 12
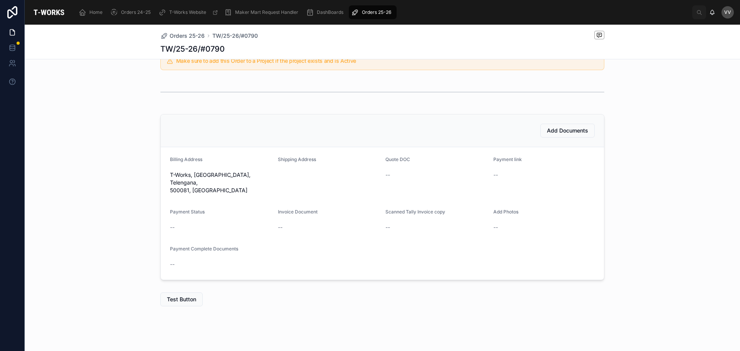
click at [189, 35] on span "Orders 25-26" at bounding box center [187, 36] width 35 height 8
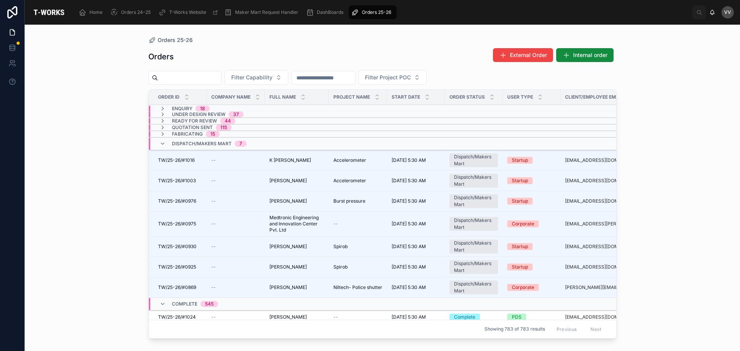
click at [295, 268] on span "Chiranjeevi Phanindra" at bounding box center [288, 267] width 37 height 6
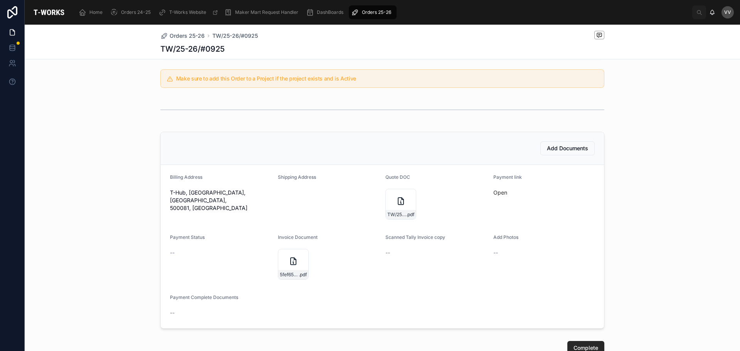
scroll to position [154, 0]
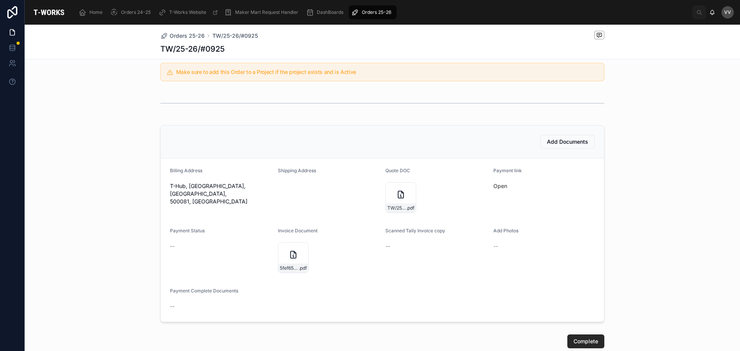
click at [175, 31] on div "Orders 25-26 TW/25-26/#0925" at bounding box center [382, 36] width 444 height 10
click at [175, 34] on span "Orders 25-26" at bounding box center [187, 36] width 35 height 8
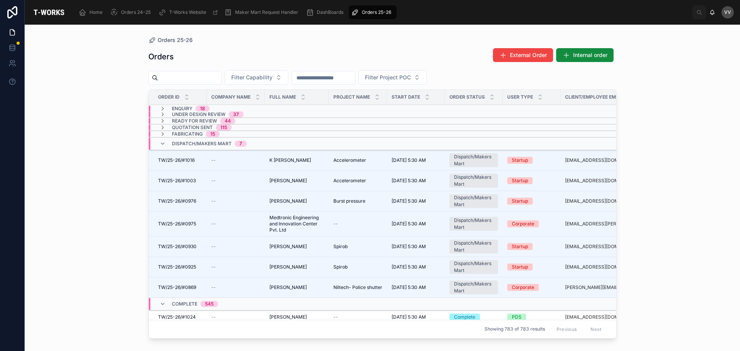
click at [293, 246] on span "Chiranjeevi Phanindra" at bounding box center [288, 247] width 37 height 6
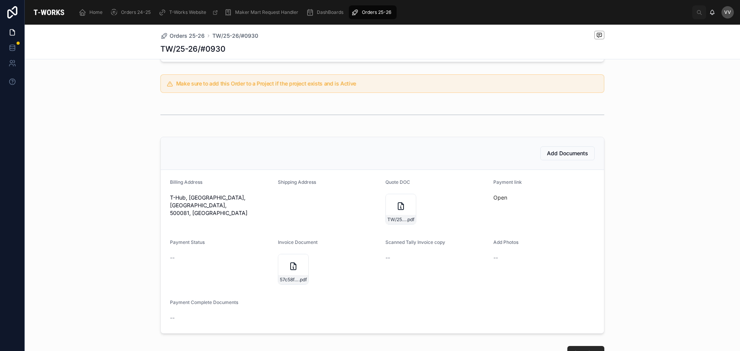
scroll to position [154, 0]
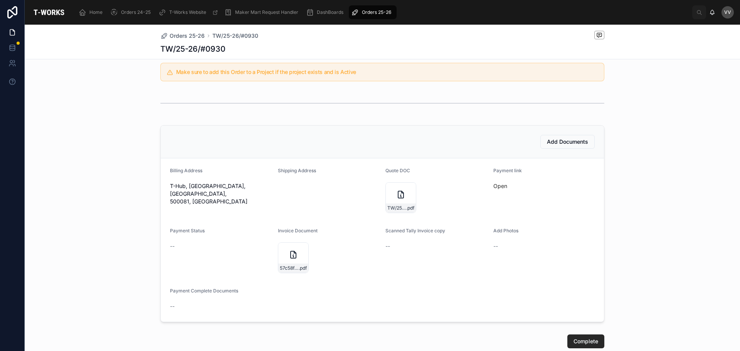
click at [186, 34] on span "Orders 25-26" at bounding box center [187, 36] width 35 height 8
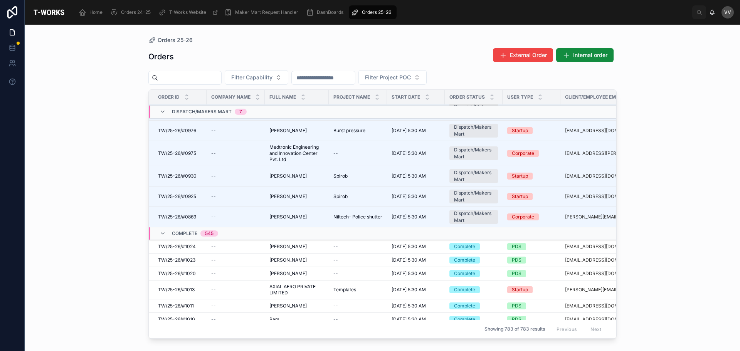
scroll to position [39, 0]
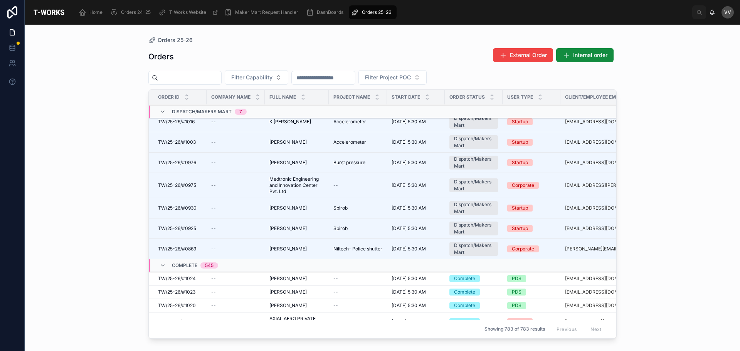
click at [270, 250] on span "Krisha Shah" at bounding box center [288, 249] width 37 height 6
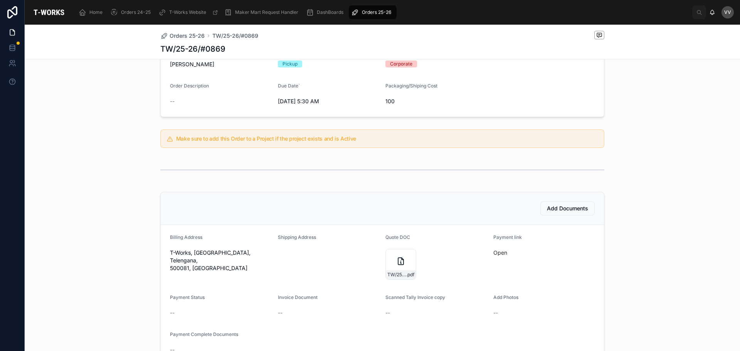
scroll to position [116, 0]
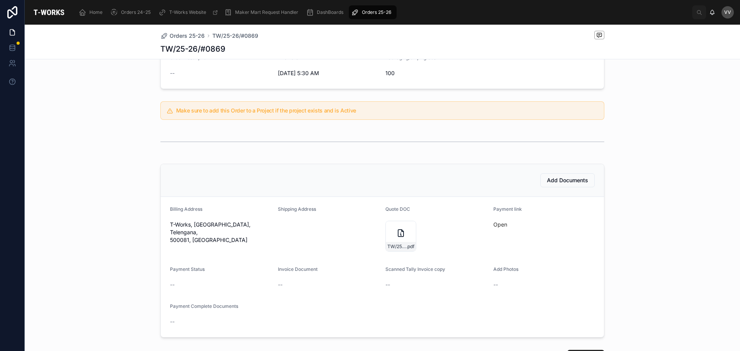
click at [565, 181] on span "Add Documents" at bounding box center [567, 181] width 41 height 8
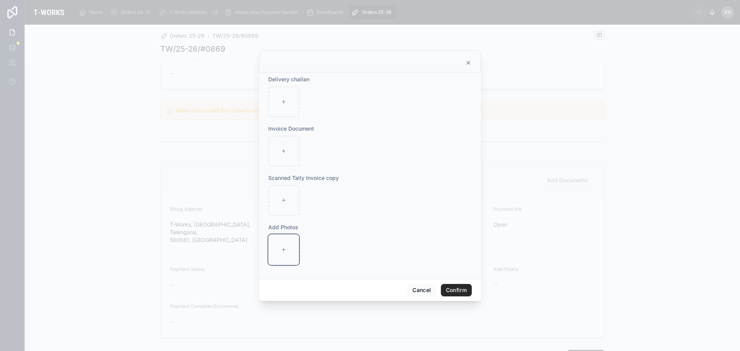
click at [280, 248] on div at bounding box center [283, 249] width 31 height 31
type input "**********"
click at [461, 288] on button "Confirm" at bounding box center [456, 290] width 31 height 12
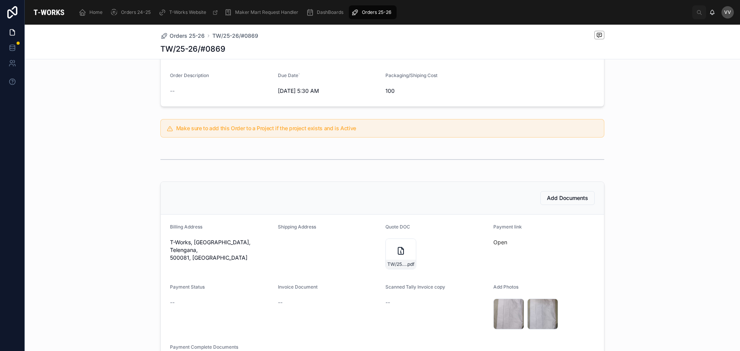
scroll to position [0, 0]
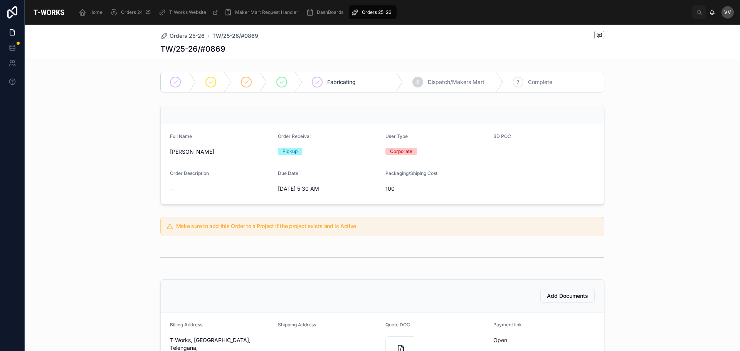
click at [190, 35] on span "Orders 25-26" at bounding box center [187, 36] width 35 height 8
